Goal: Navigation & Orientation: Find specific page/section

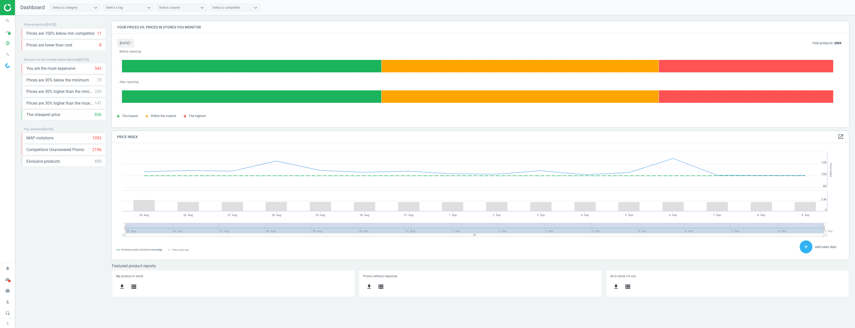
scroll to position [125, 745]
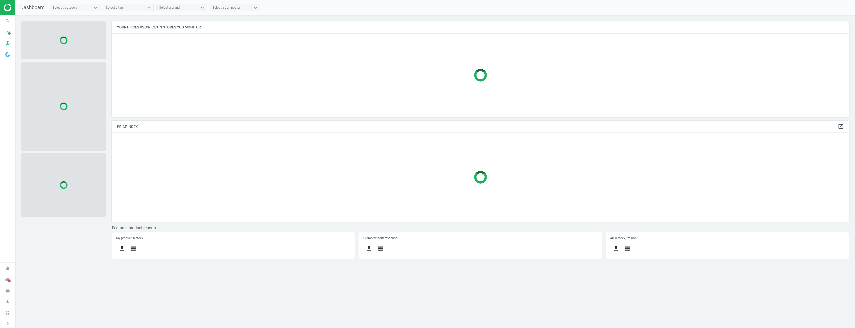
scroll to position [103, 745]
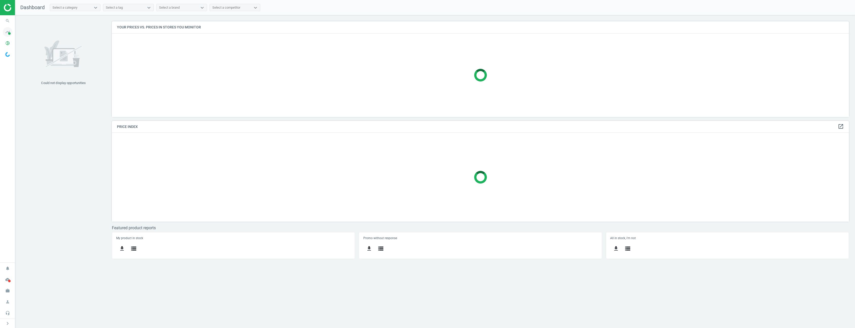
click at [5, 32] on icon "timeline" at bounding box center [8, 32] width 10 height 10
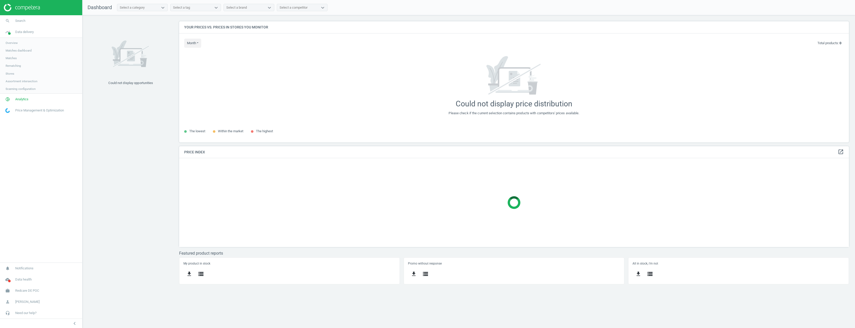
scroll to position [129, 678]
click at [15, 58] on span "Matches" at bounding box center [11, 58] width 11 height 4
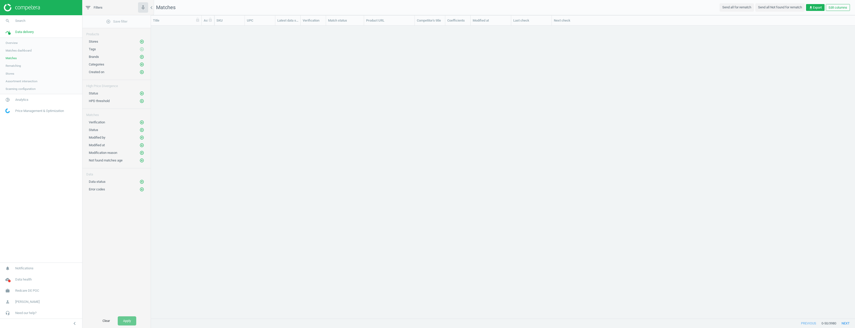
scroll to position [289, 701]
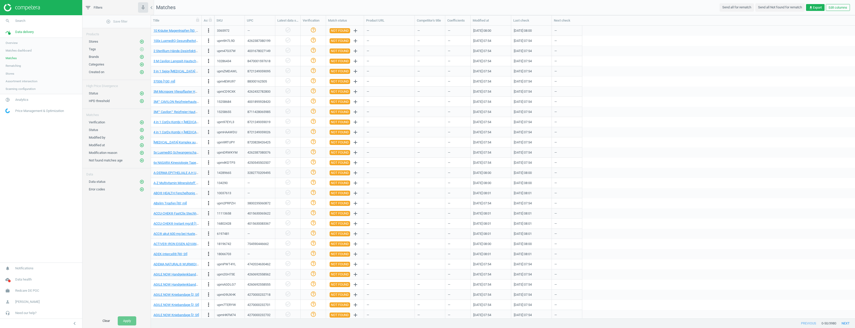
click at [10, 74] on span "Stores" at bounding box center [10, 74] width 9 height 4
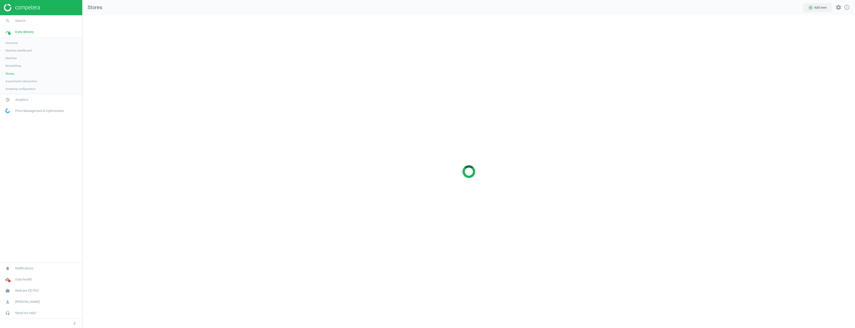
scroll to position [321, 781]
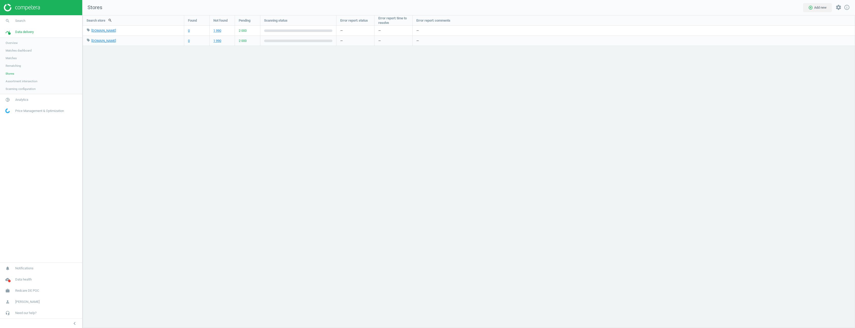
click at [9, 43] on span "Overview" at bounding box center [12, 43] width 12 height 4
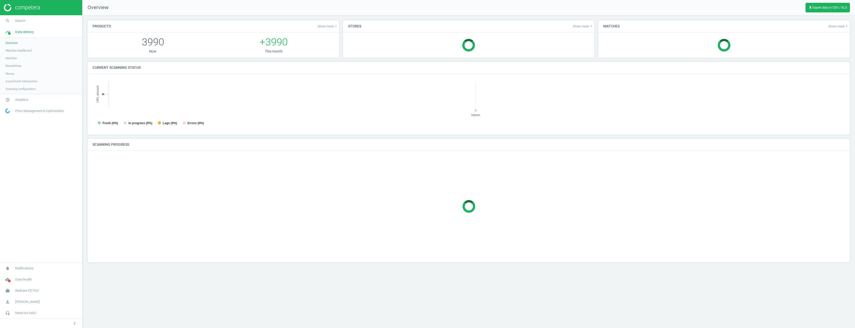
scroll to position [109, 760]
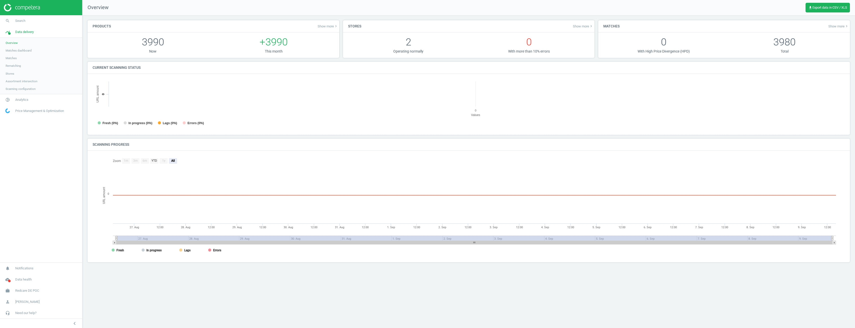
click at [20, 50] on span "Matches dashboard" at bounding box center [19, 50] width 26 height 4
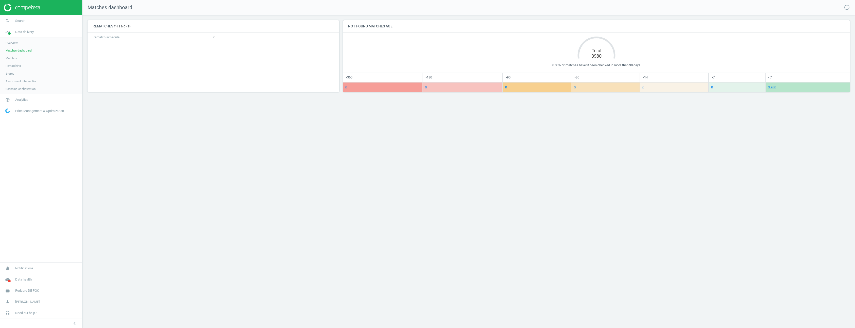
click at [11, 59] on span "Matches" at bounding box center [11, 58] width 11 height 4
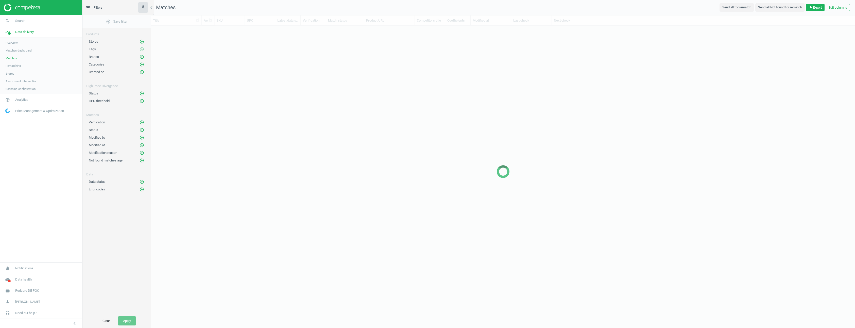
scroll to position [289, 701]
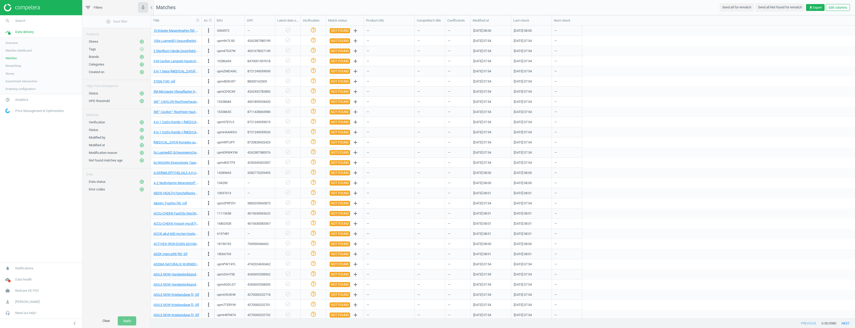
click at [12, 66] on span "Rematching" at bounding box center [13, 66] width 15 height 4
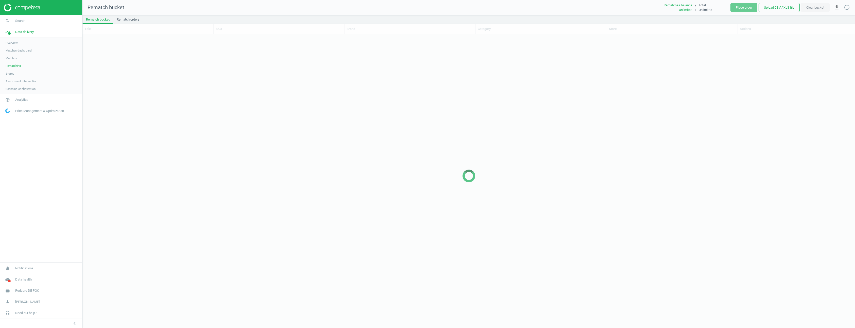
scroll to position [286, 769]
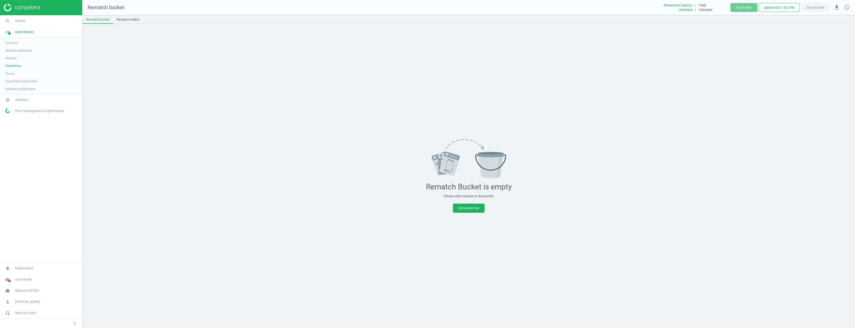
click at [13, 72] on span "Stores" at bounding box center [10, 74] width 9 height 4
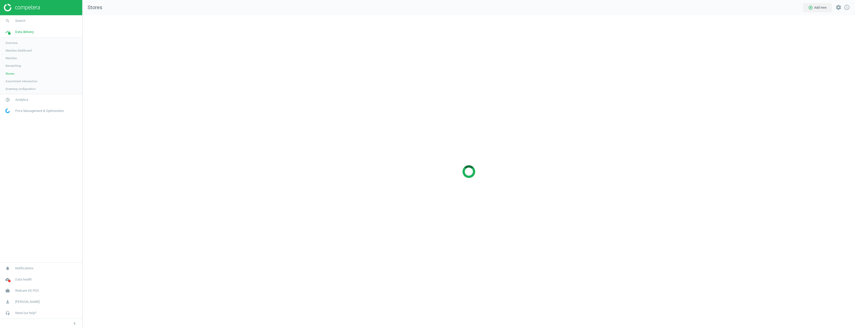
scroll to position [321, 781]
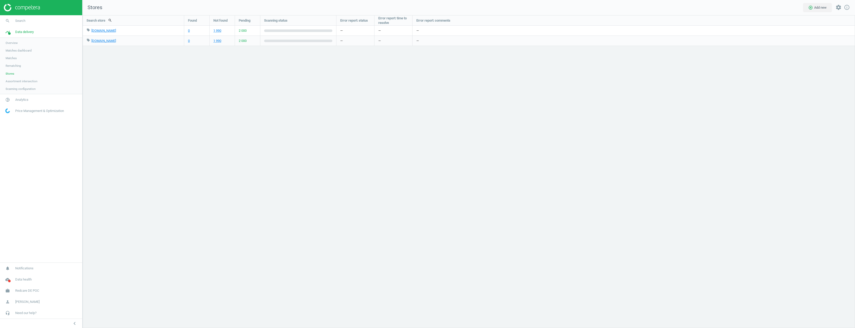
click at [14, 80] on span "Assortment intersection" at bounding box center [22, 81] width 32 height 4
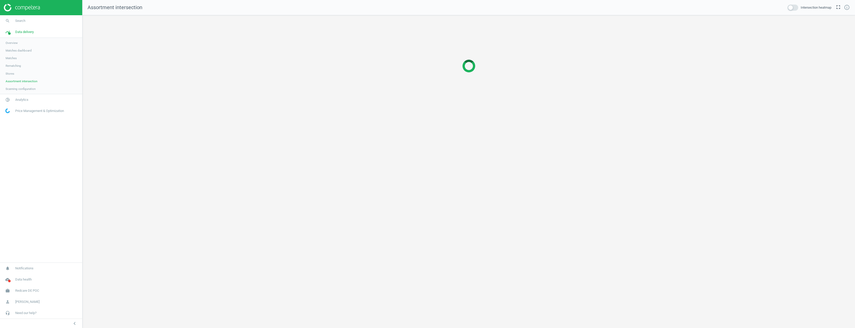
click at [16, 91] on link "Scanning configuration" at bounding box center [41, 89] width 82 height 8
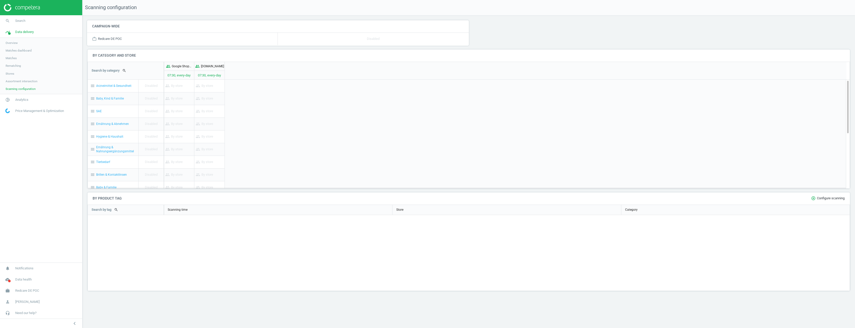
click at [10, 58] on span "Matches" at bounding box center [11, 58] width 11 height 4
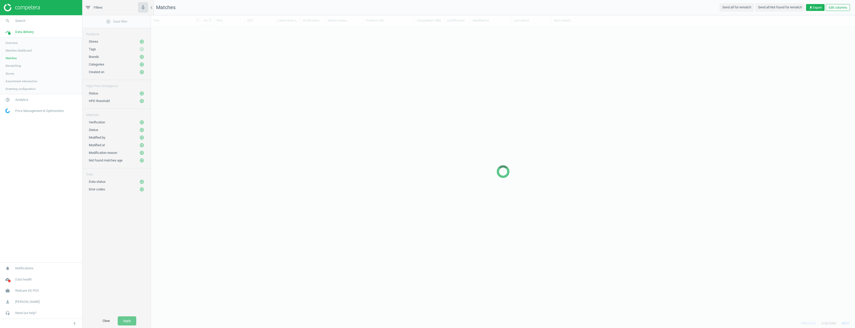
scroll to position [289, 701]
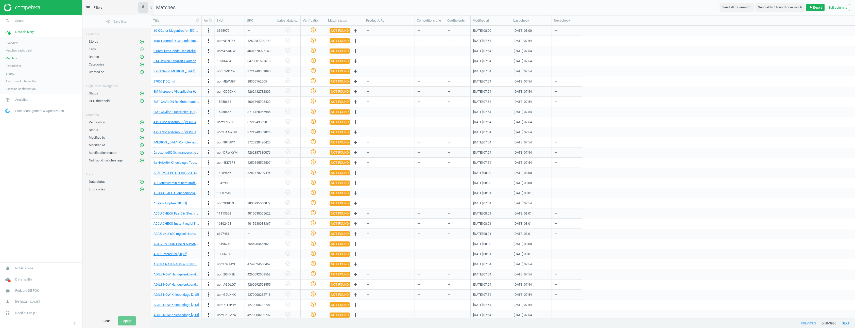
click at [10, 75] on span "Stores" at bounding box center [10, 74] width 9 height 4
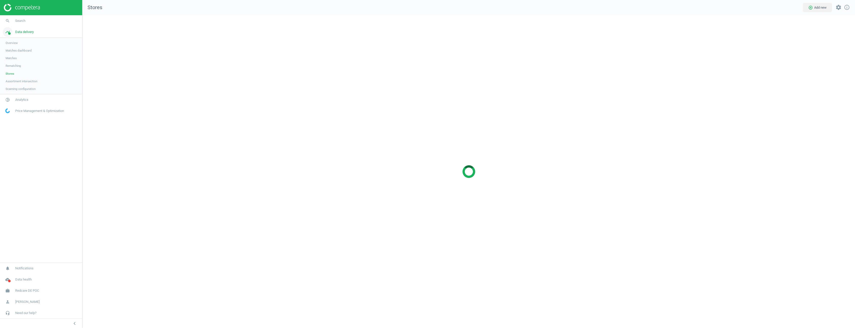
scroll to position [321, 781]
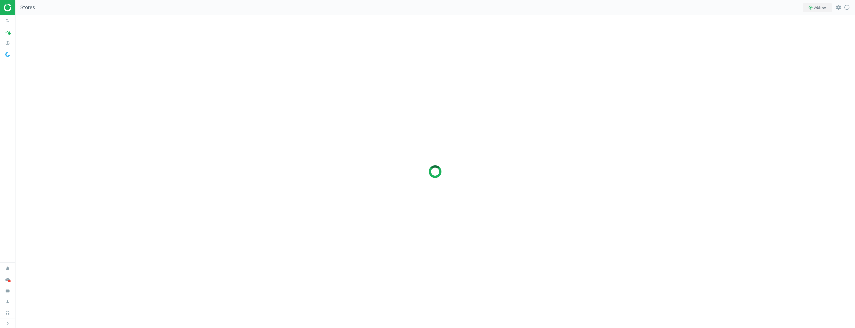
scroll to position [321, 848]
